Goal: Transaction & Acquisition: Obtain resource

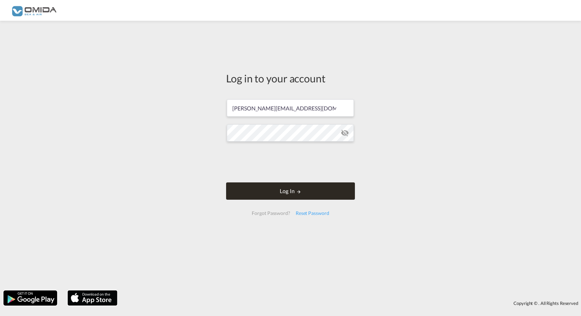
type input "[PERSON_NAME][EMAIL_ADDRESS][DOMAIN_NAME]"
click at [280, 194] on button "Log In" at bounding box center [290, 191] width 129 height 17
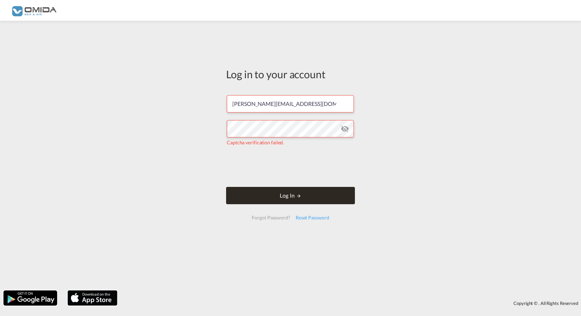
click at [260, 199] on button "Log In" at bounding box center [290, 195] width 129 height 17
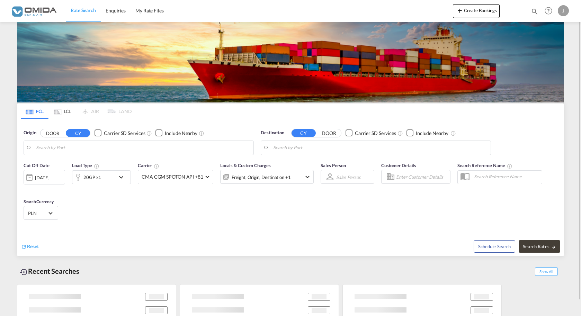
click at [104, 151] on input "Search by Port" at bounding box center [143, 148] width 214 height 10
type input "[GEOGRAPHIC_DATA], PLGDY"
type input "[GEOGRAPHIC_DATA] ([GEOGRAPHIC_DATA]), DZALG"
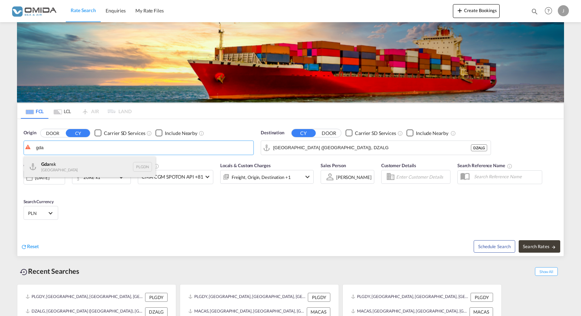
click at [97, 164] on div "Gda nsk [GEOGRAPHIC_DATA] PLGDN" at bounding box center [90, 167] width 132 height 21
type input "Gdansk, PLGDN"
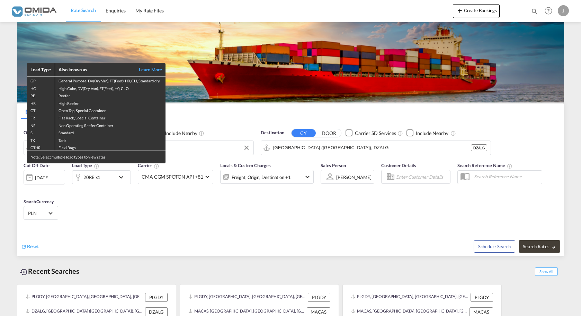
click at [368, 150] on div "Load Type Also known as Learn More GP General Purpose, DV(Dry Van), FT(Feet), H…" at bounding box center [290, 158] width 581 height 316
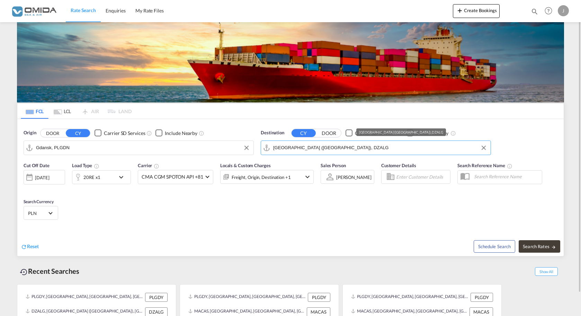
drag, startPoint x: 368, startPoint y: 150, endPoint x: 225, endPoint y: 137, distance: 143.7
click at [273, 143] on input "[GEOGRAPHIC_DATA] ([GEOGRAPHIC_DATA]), DZALG" at bounding box center [380, 148] width 214 height 10
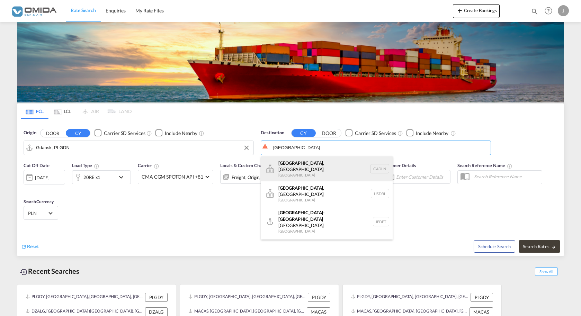
click at [313, 176] on div "[GEOGRAPHIC_DATA] , ON [GEOGRAPHIC_DATA] [GEOGRAPHIC_DATA]" at bounding box center [327, 169] width 132 height 25
type input "[GEOGRAPHIC_DATA], [GEOGRAPHIC_DATA], CADLN"
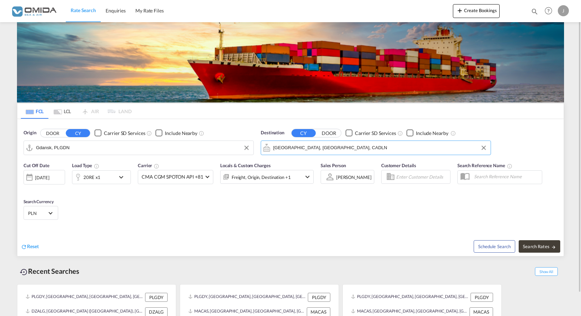
click at [103, 178] on div "20RE x1" at bounding box center [93, 177] width 43 height 14
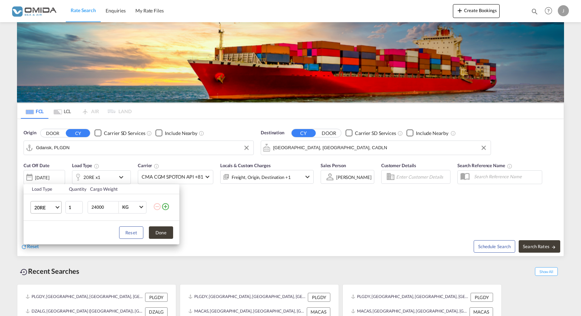
click at [49, 207] on span "20RE" at bounding box center [44, 207] width 20 height 7
click at [45, 169] on div "20GP" at bounding box center [40, 171] width 12 height 7
click at [98, 209] on input "24000" at bounding box center [105, 208] width 28 height 12
type input "15000"
click at [165, 232] on button "Done" at bounding box center [161, 233] width 24 height 12
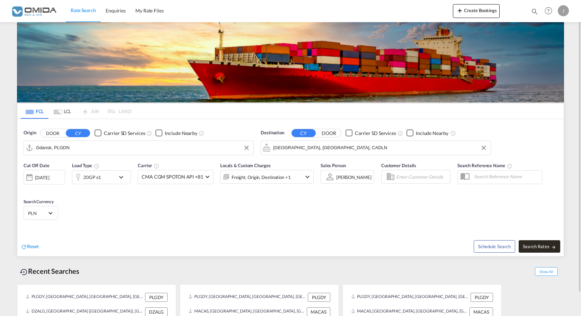
click at [552, 245] on md-icon "icon-arrow-right" at bounding box center [554, 247] width 5 height 5
type input "PLGDN to CADLN / [DATE]"
